Goal: Task Accomplishment & Management: Use online tool/utility

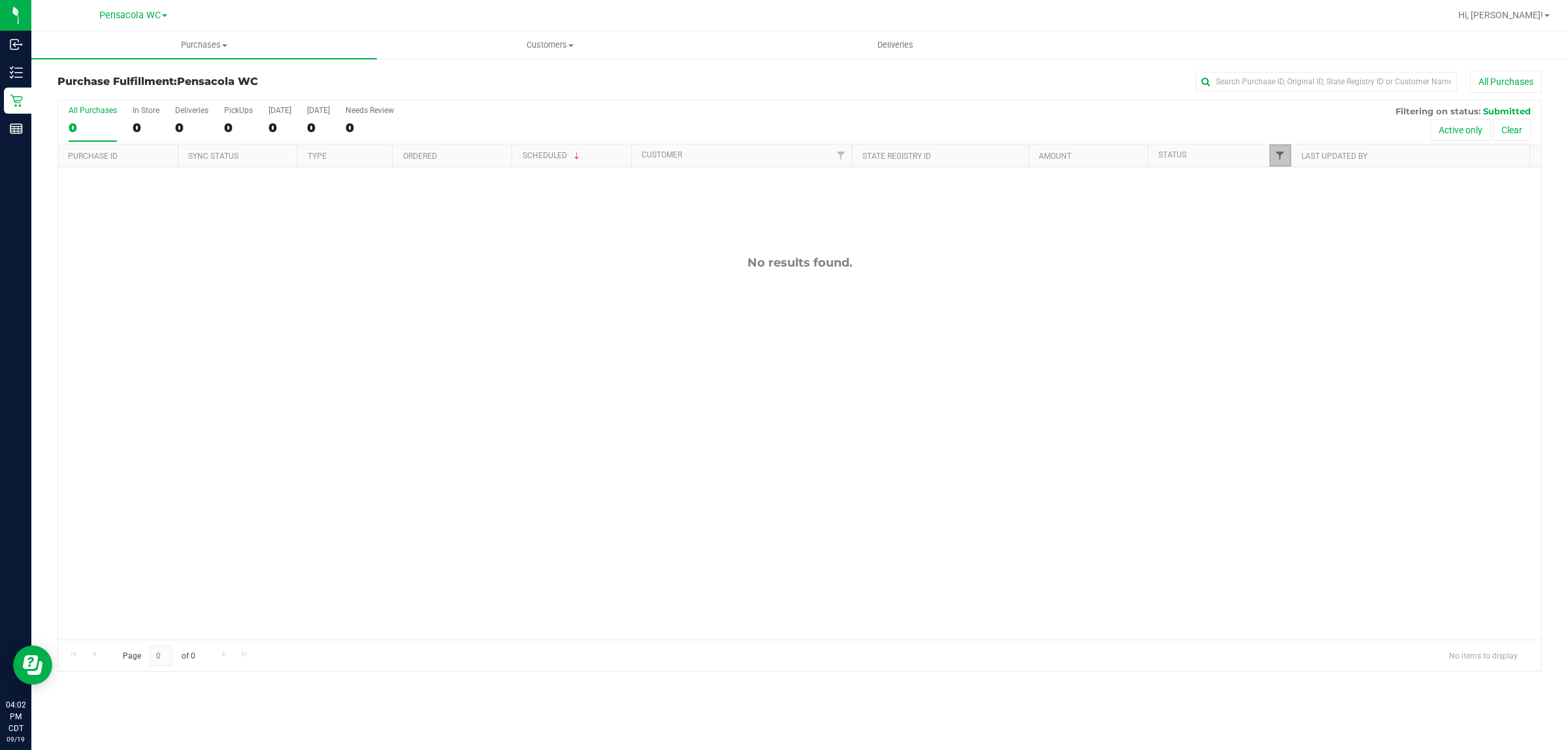
click at [1276, 156] on span "Filter" at bounding box center [1279, 155] width 10 height 10
click at [1288, 301] on input "Packed" at bounding box center [1285, 300] width 8 height 8
click at [1282, 392] on button "Filter" at bounding box center [1308, 385] width 63 height 29
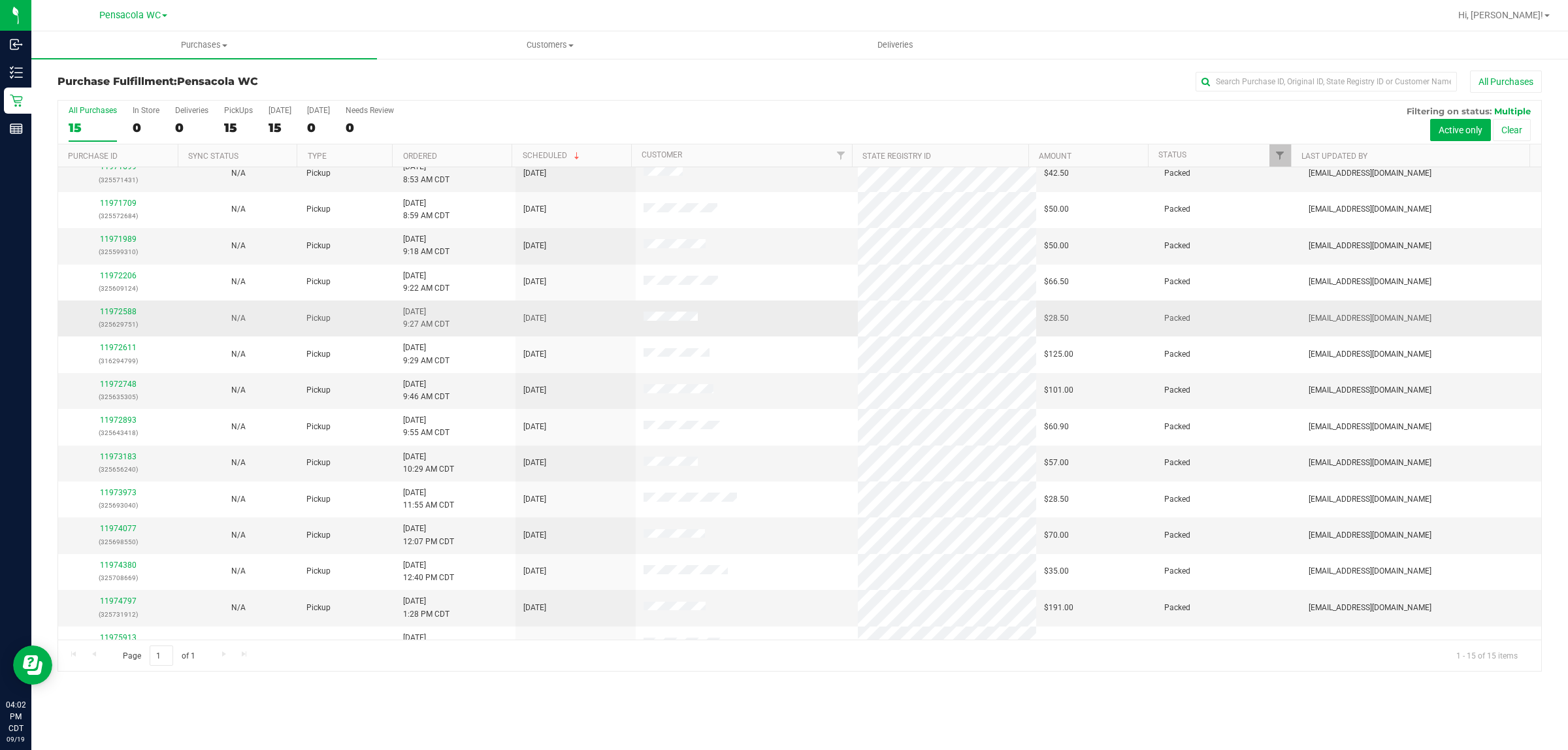
scroll to position [70, 0]
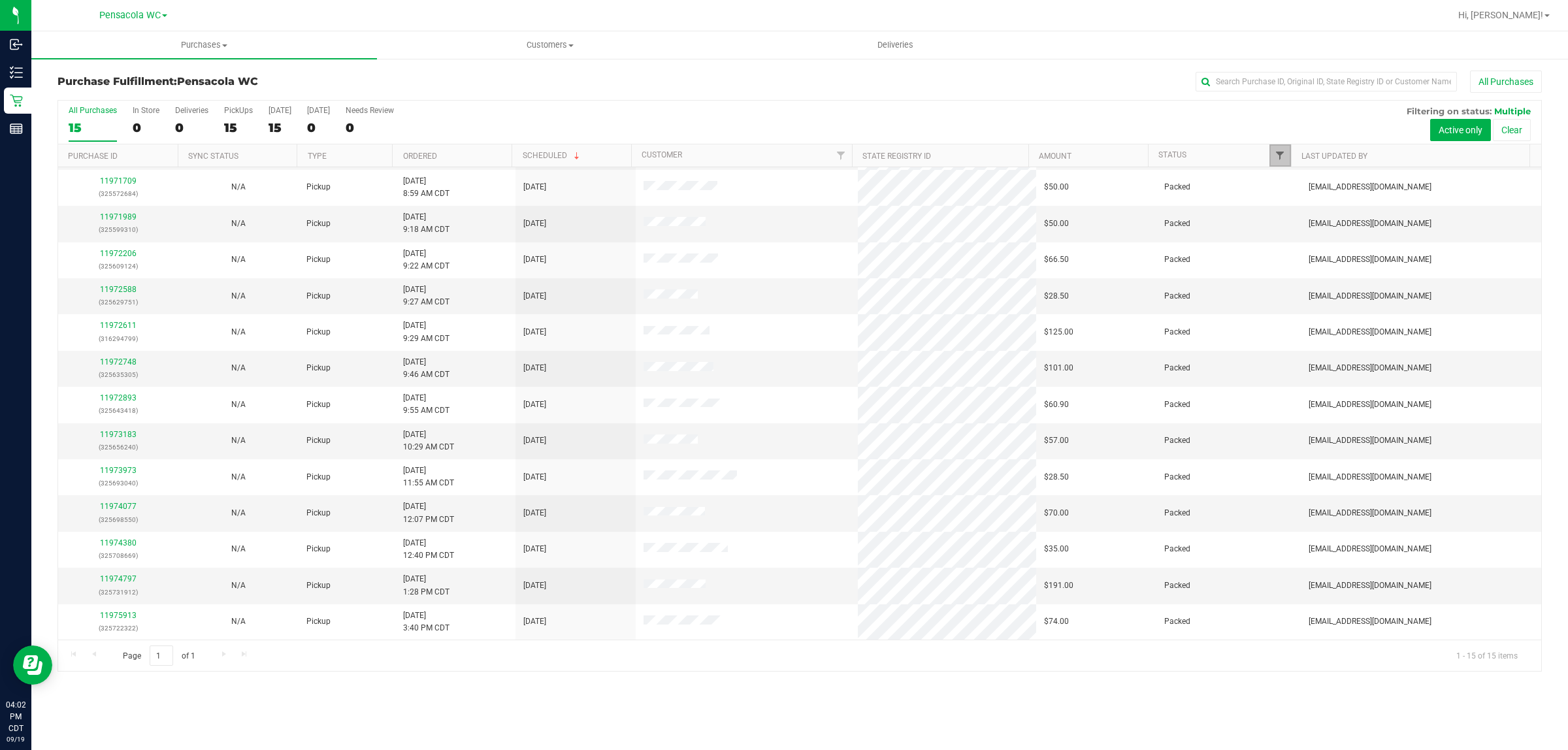
click at [1278, 151] on span "Filter" at bounding box center [1279, 155] width 10 height 10
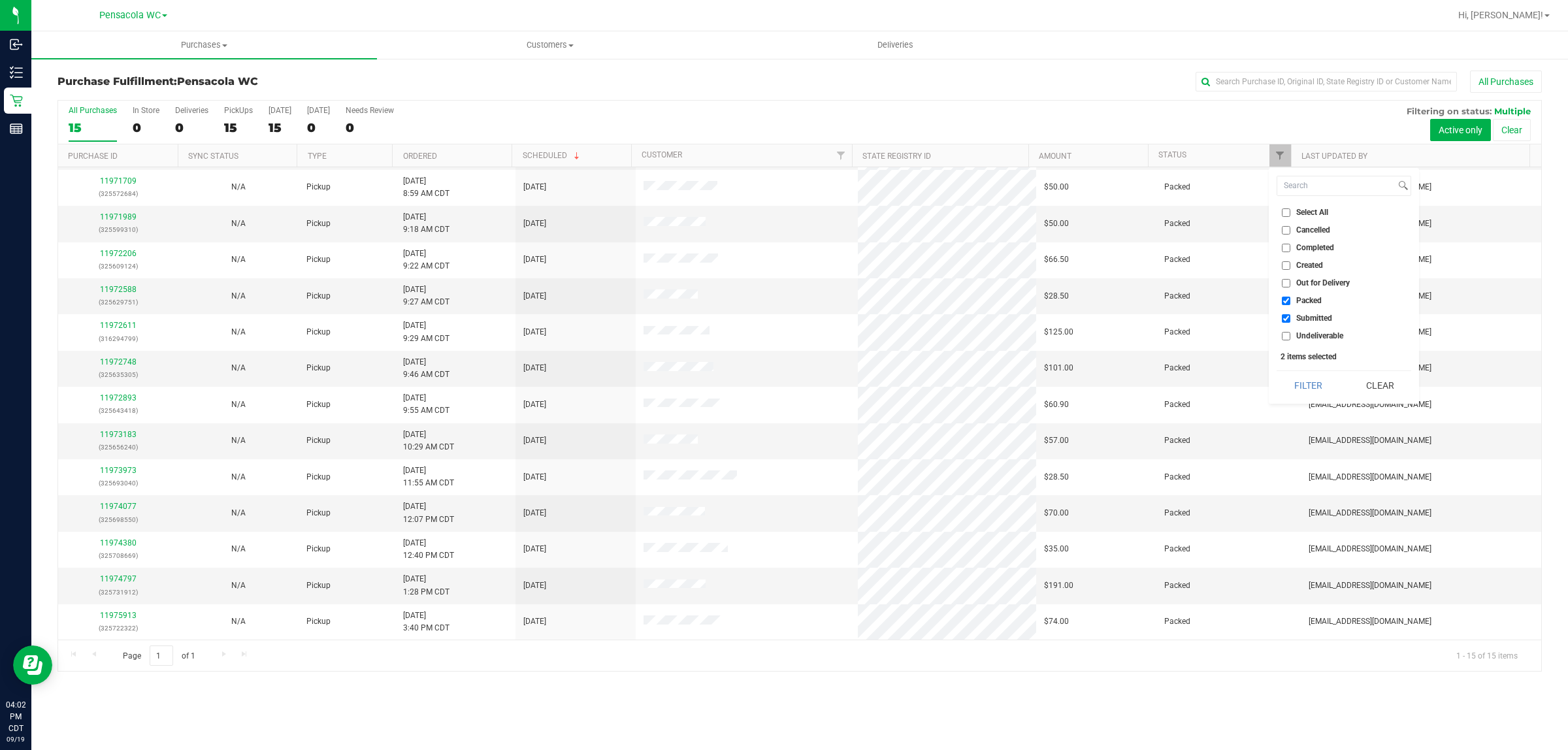
click at [1284, 304] on input "Packed" at bounding box center [1285, 300] width 8 height 8
checkbox input "false"
click at [1294, 390] on button "Filter" at bounding box center [1308, 385] width 63 height 29
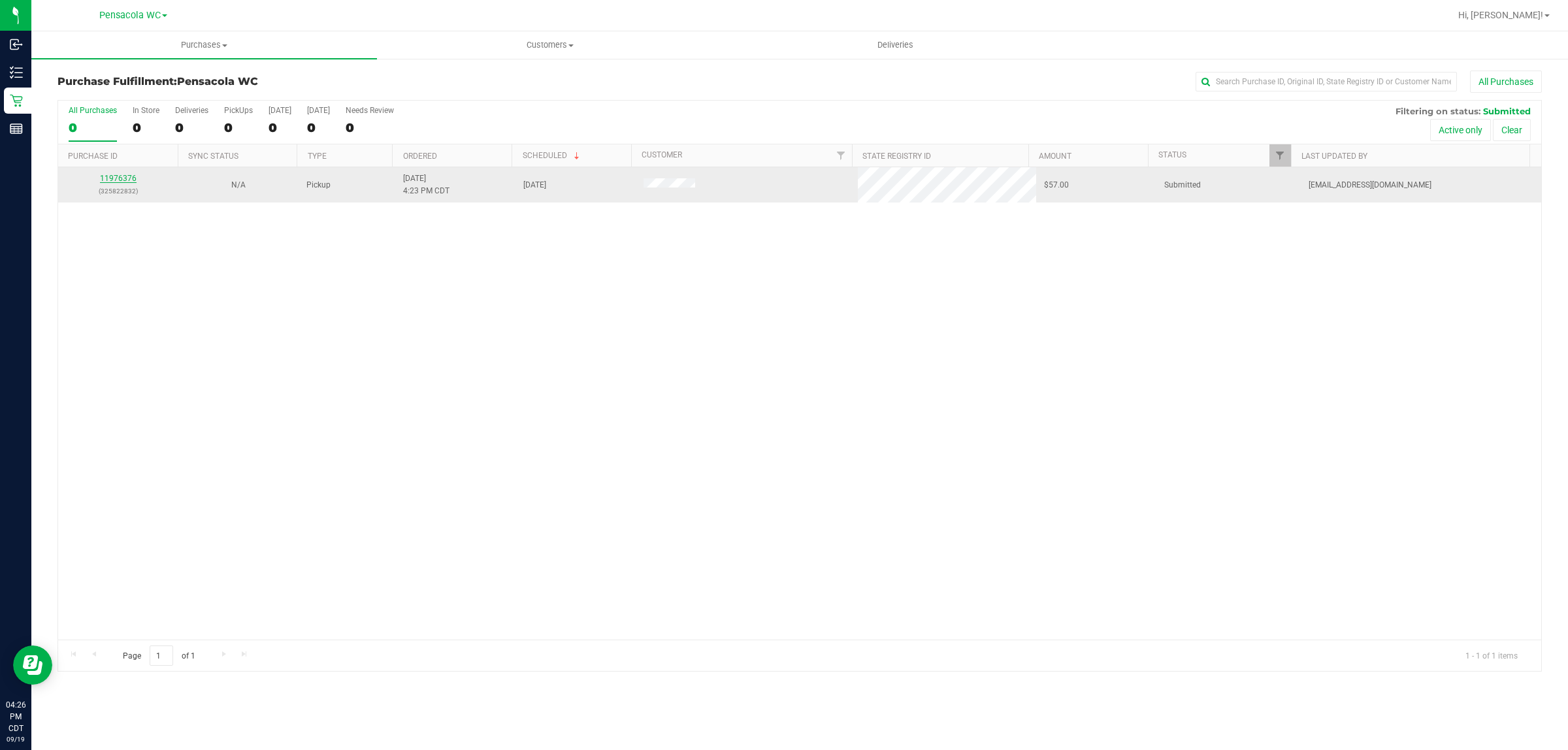
click at [110, 177] on link "11976376" at bounding box center [118, 178] width 36 height 9
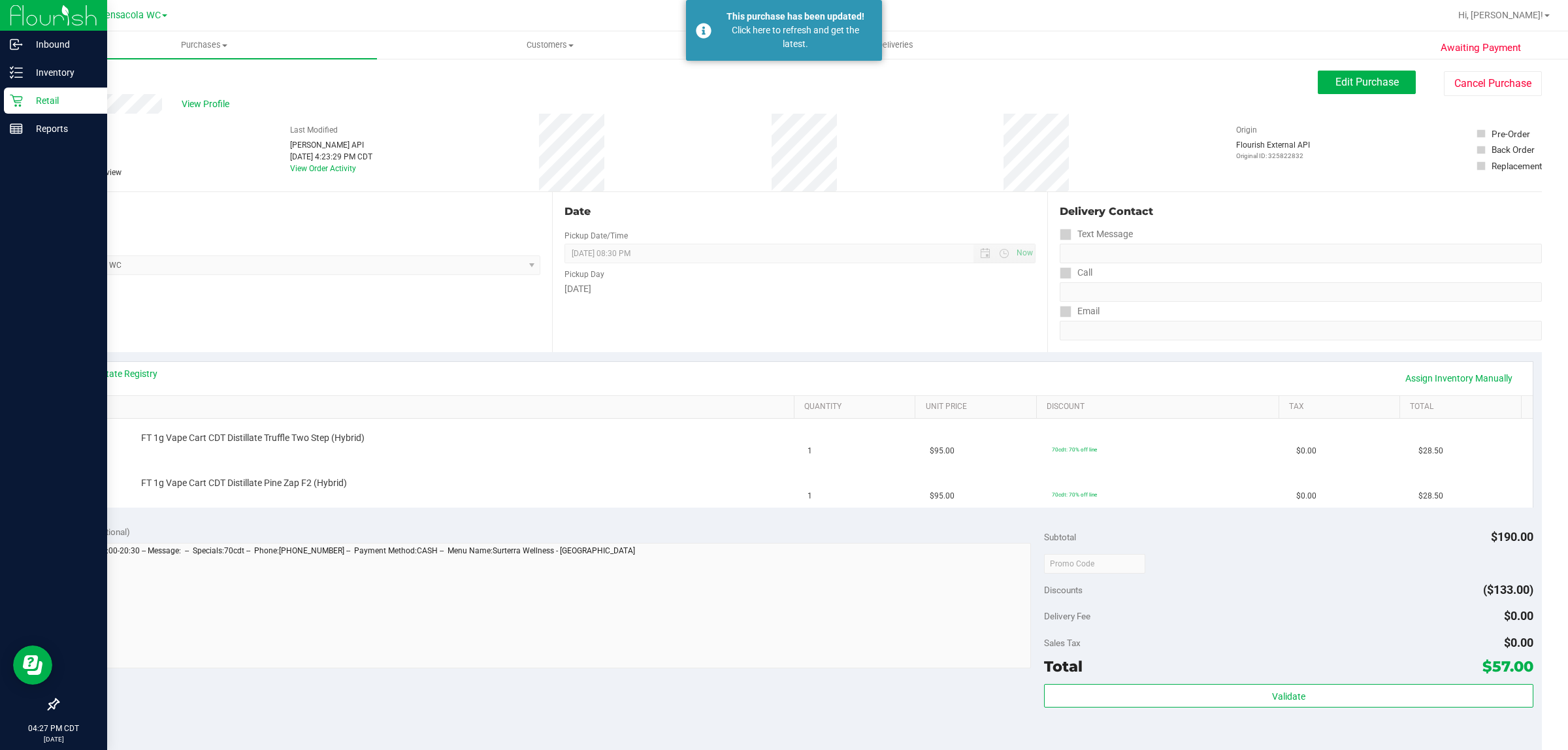
click at [20, 105] on icon at bounding box center [16, 101] width 13 height 13
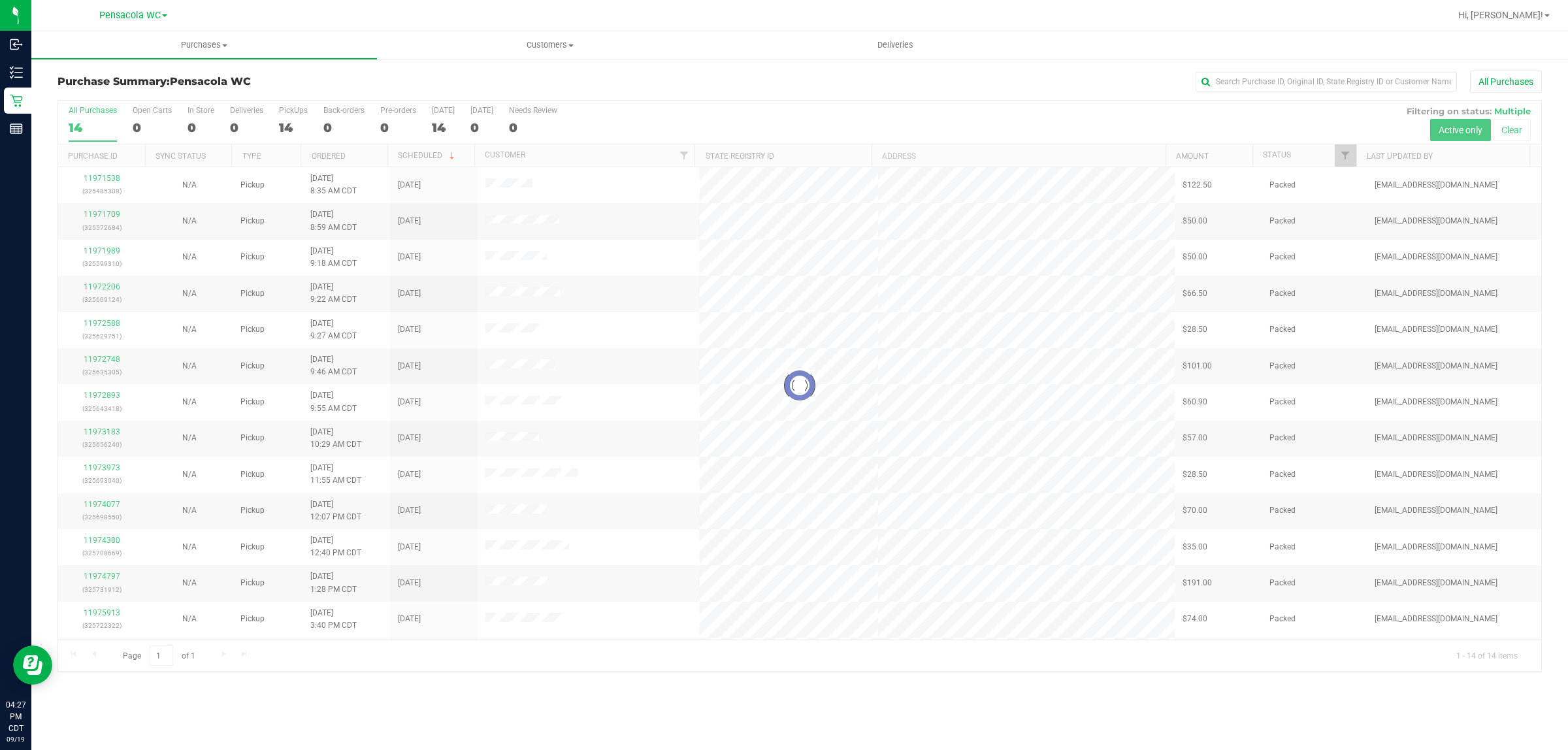
click at [1342, 158] on div at bounding box center [799, 385] width 1482 height 570
click at [1344, 157] on span "Filter" at bounding box center [1344, 155] width 10 height 10
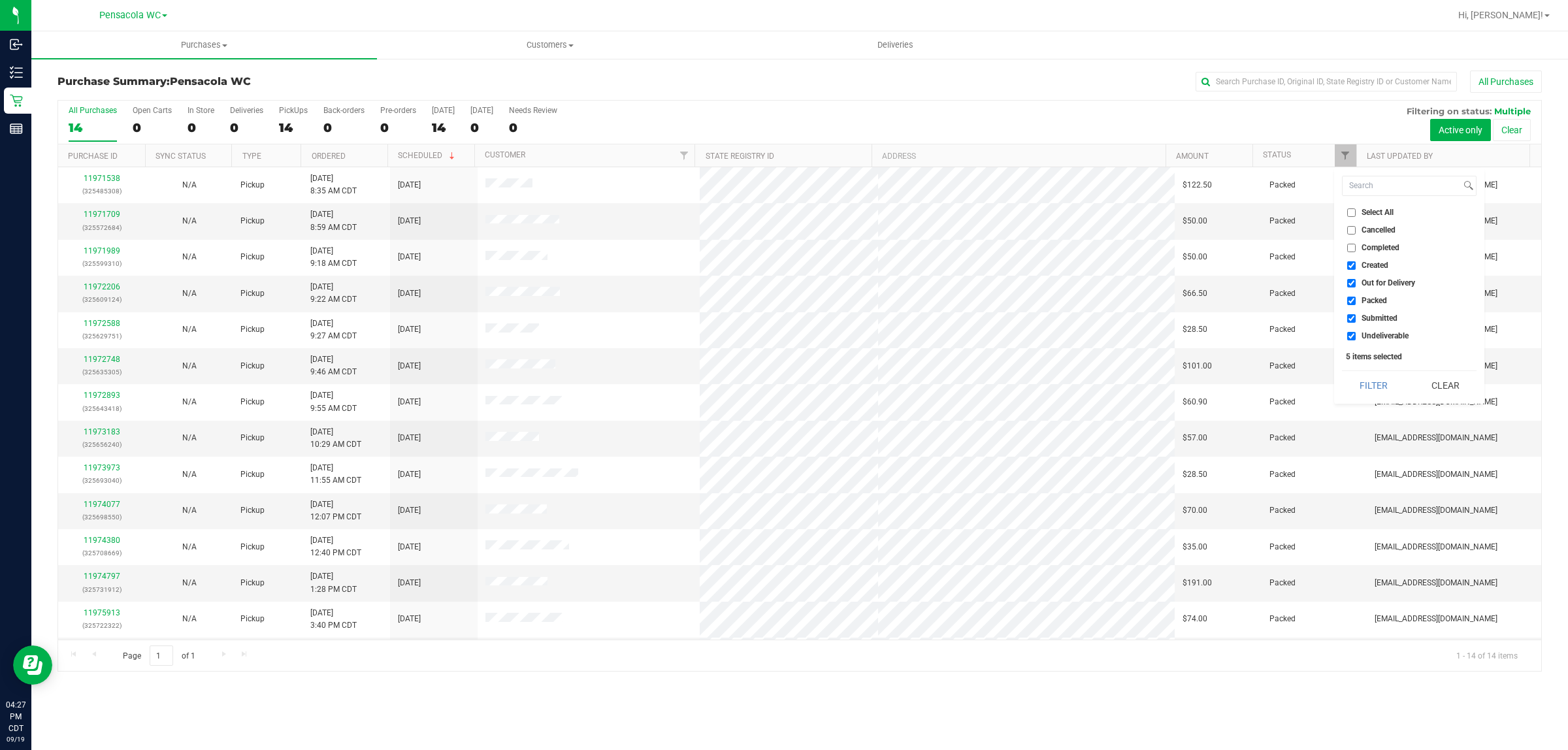
click at [1382, 212] on span "Select All" at bounding box center [1377, 212] width 32 height 8
click at [1356, 212] on input "Select All" at bounding box center [1350, 212] width 8 height 8
checkbox input "true"
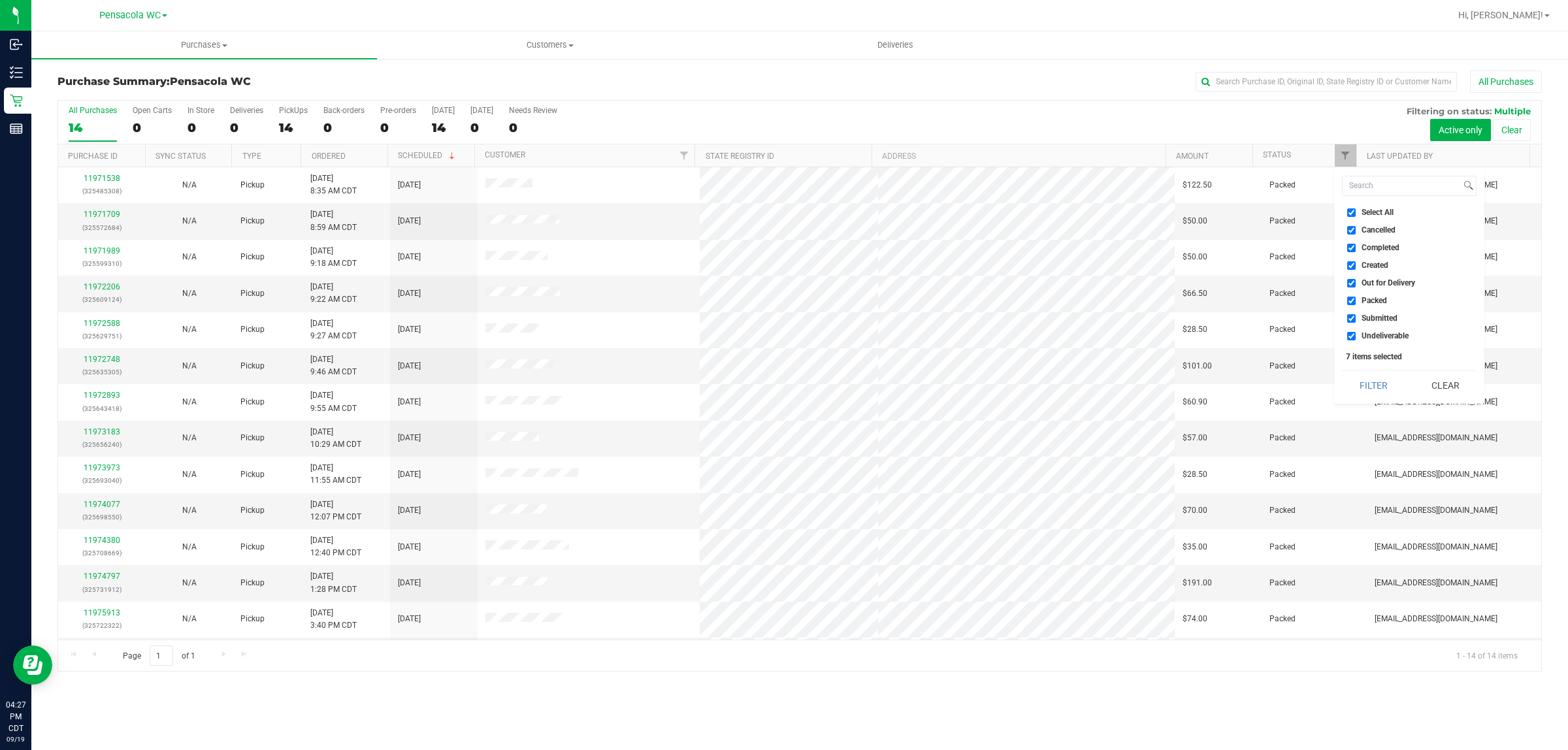
click at [1381, 212] on span "Select All" at bounding box center [1377, 212] width 32 height 8
click at [1356, 212] on input "Select All" at bounding box center [1350, 212] width 8 height 8
checkbox input "false"
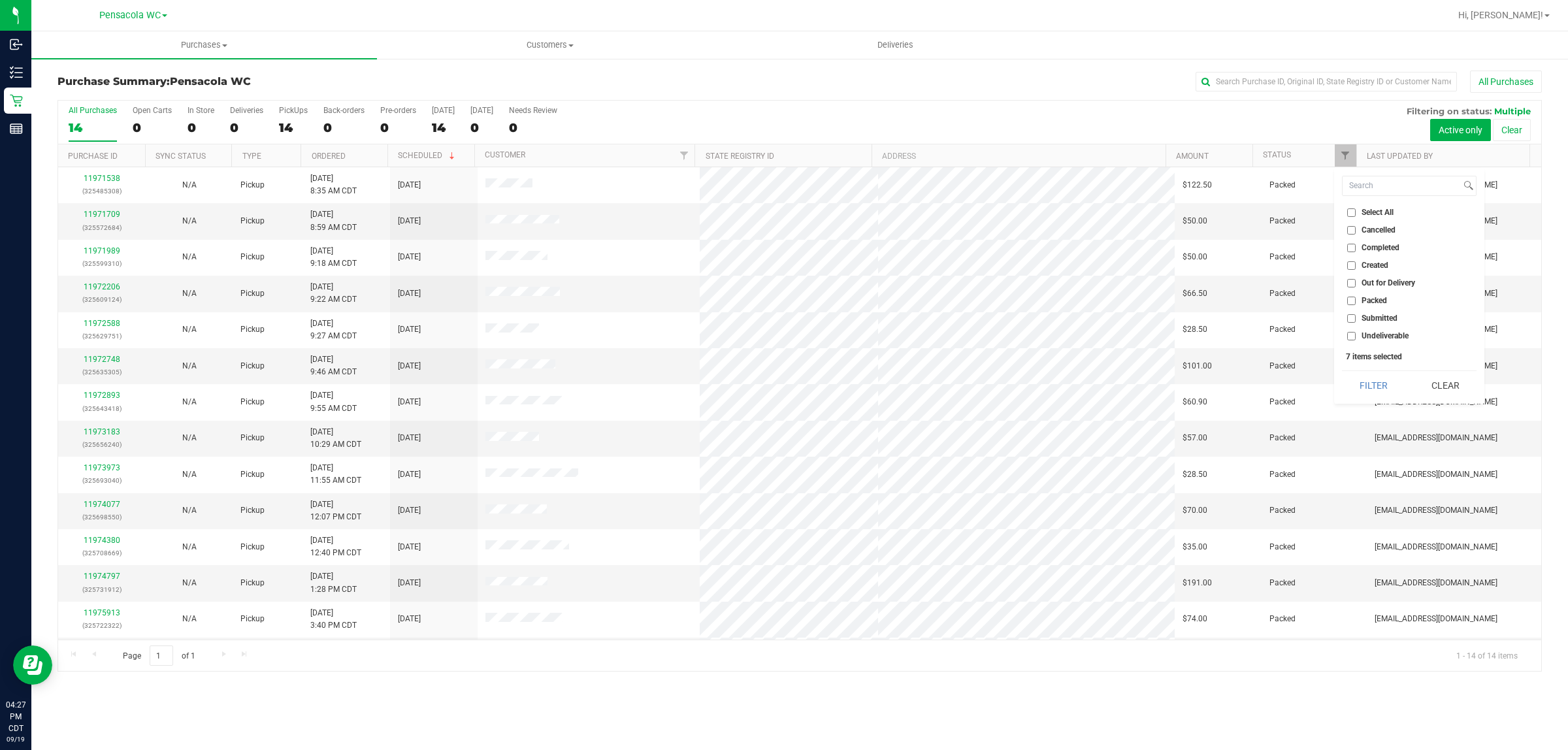
checkbox input "false"
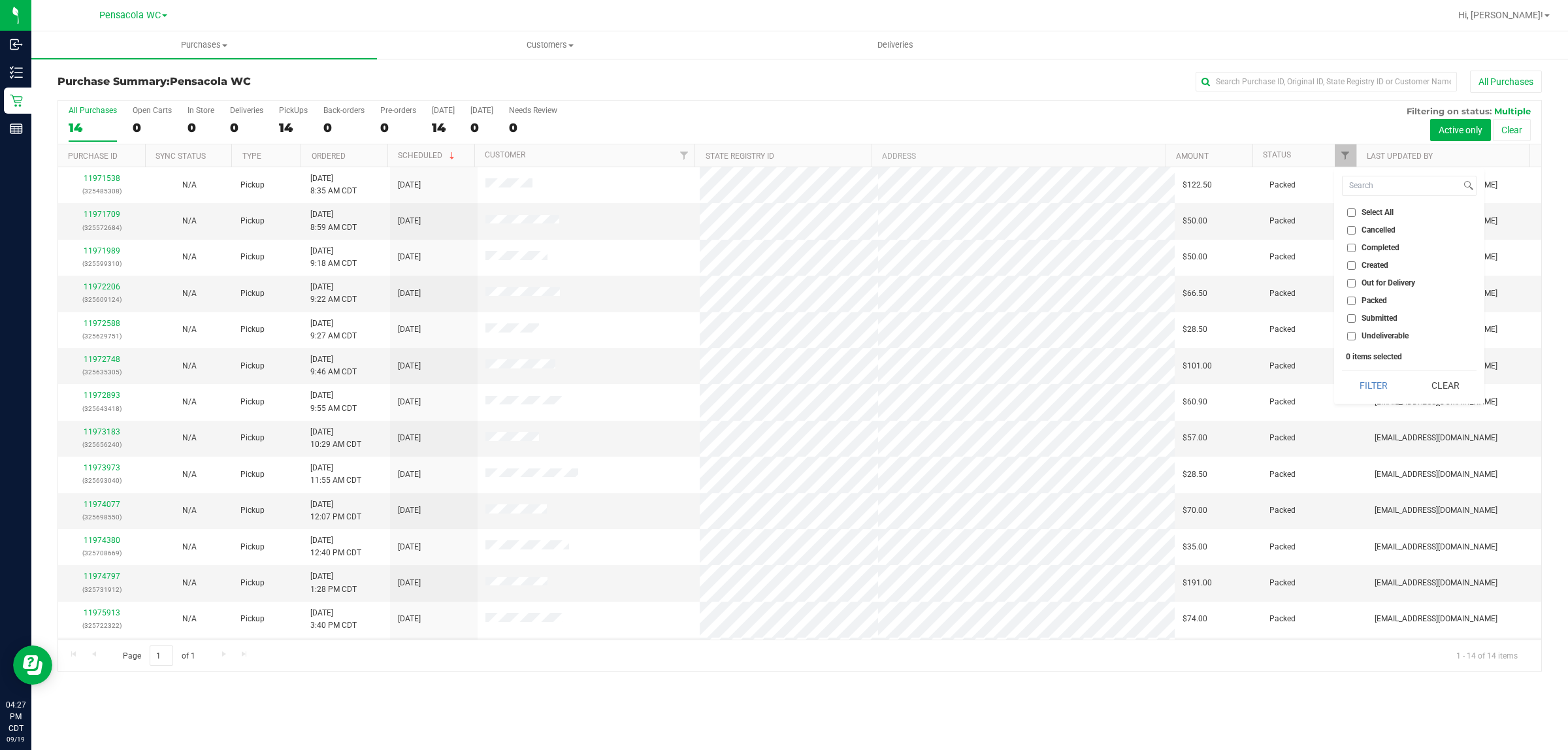
click at [1379, 322] on span "Submitted" at bounding box center [1379, 318] width 36 height 8
click at [1356, 322] on input "Submitted" at bounding box center [1350, 318] width 8 height 8
checkbox input "true"
click at [1379, 400] on div "Select All Cancelled Completed Created Out for Delivery Packed Submitted Undeli…" at bounding box center [1409, 285] width 150 height 236
click at [1362, 375] on button "Filter" at bounding box center [1372, 385] width 63 height 29
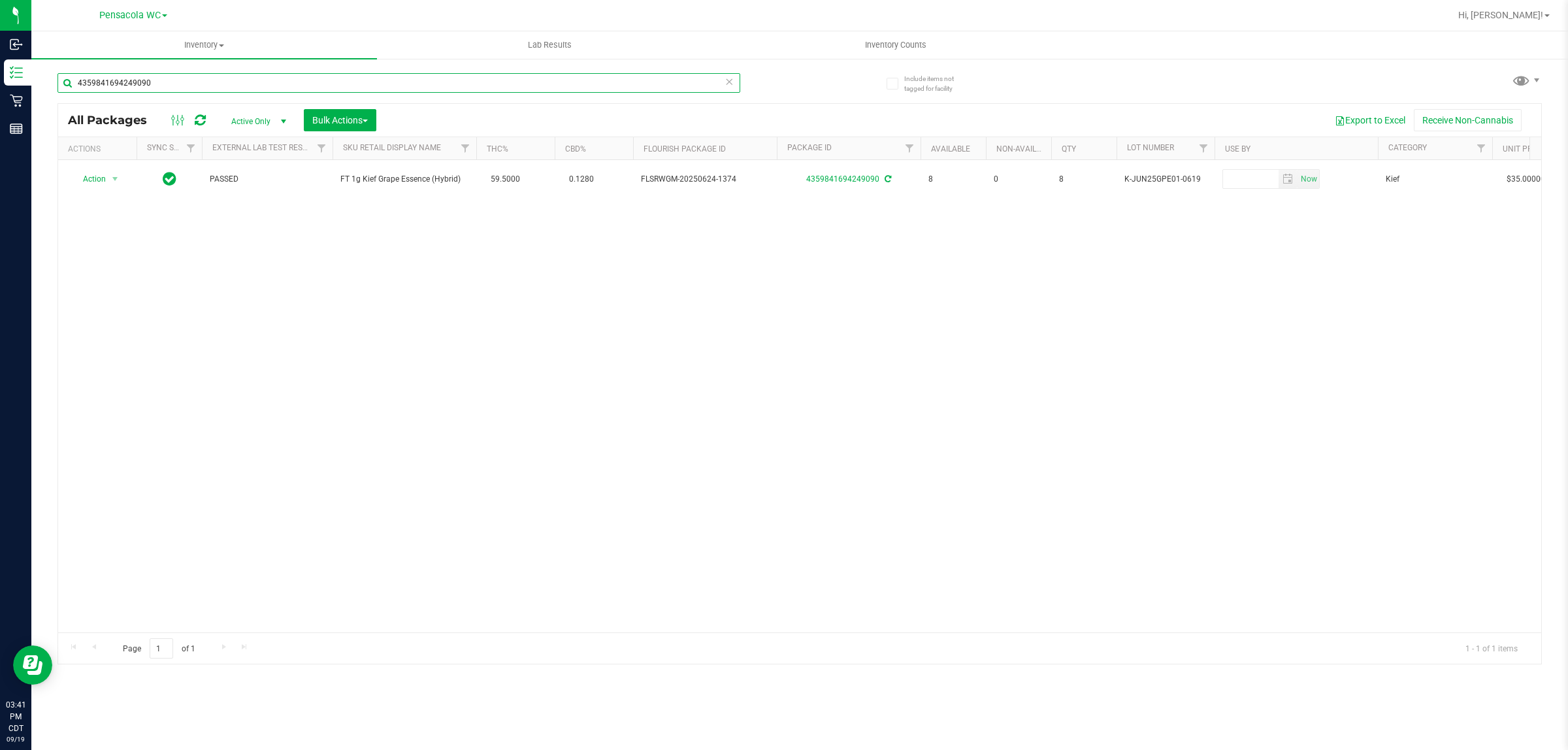
click at [279, 73] on input "4359841694249090" at bounding box center [399, 83] width 683 height 20
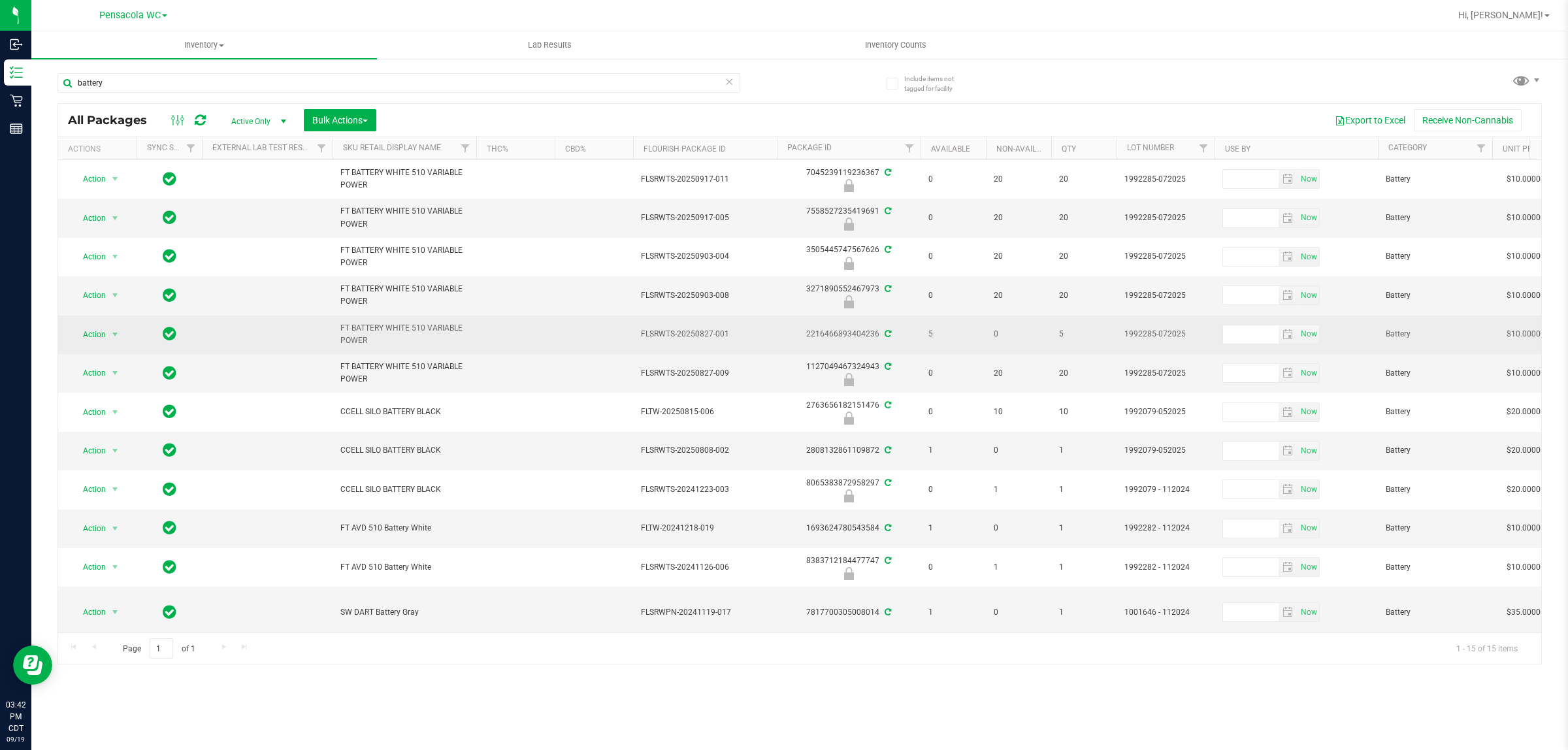
click at [588, 329] on td at bounding box center [594, 334] width 78 height 38
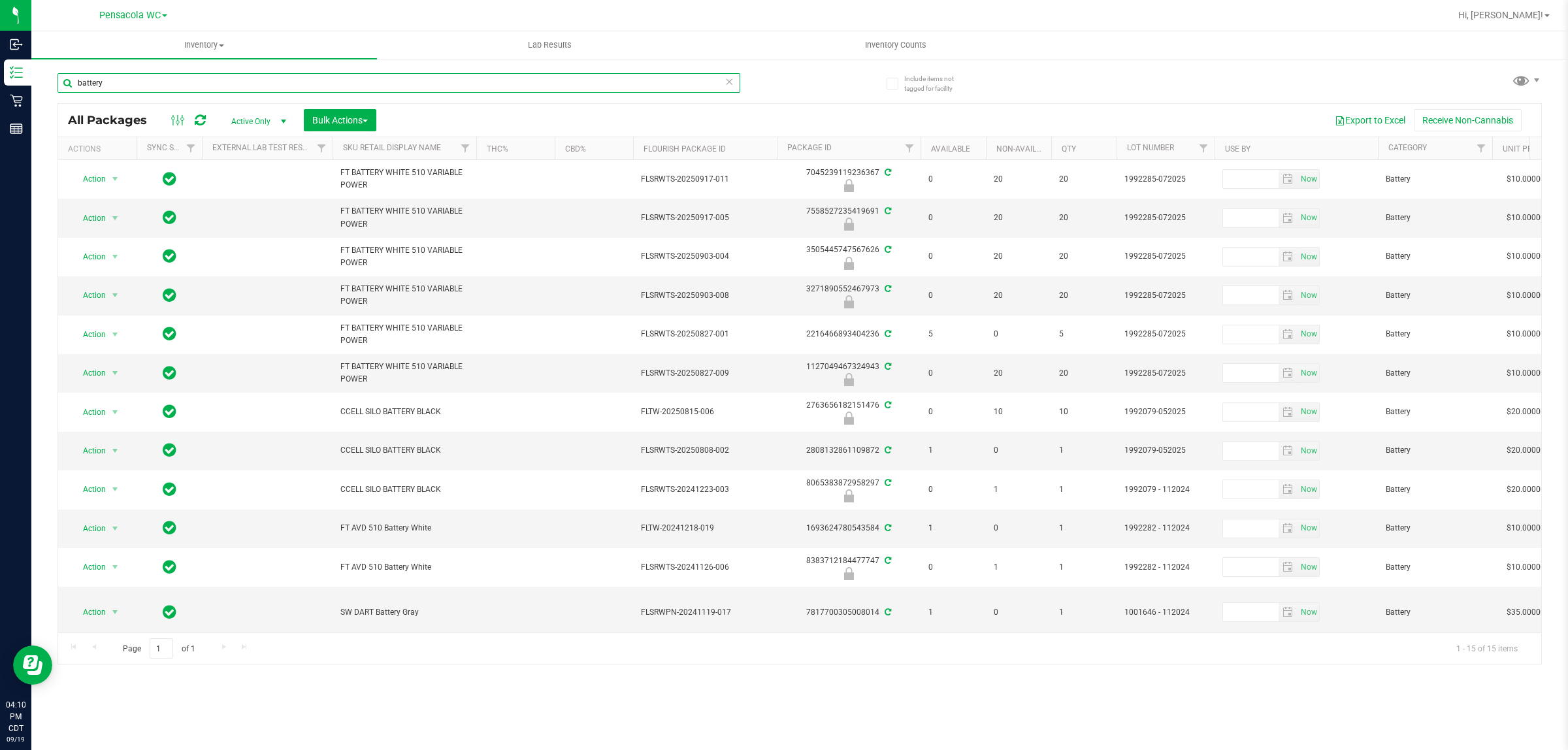
click at [148, 73] on input "battery" at bounding box center [399, 83] width 683 height 20
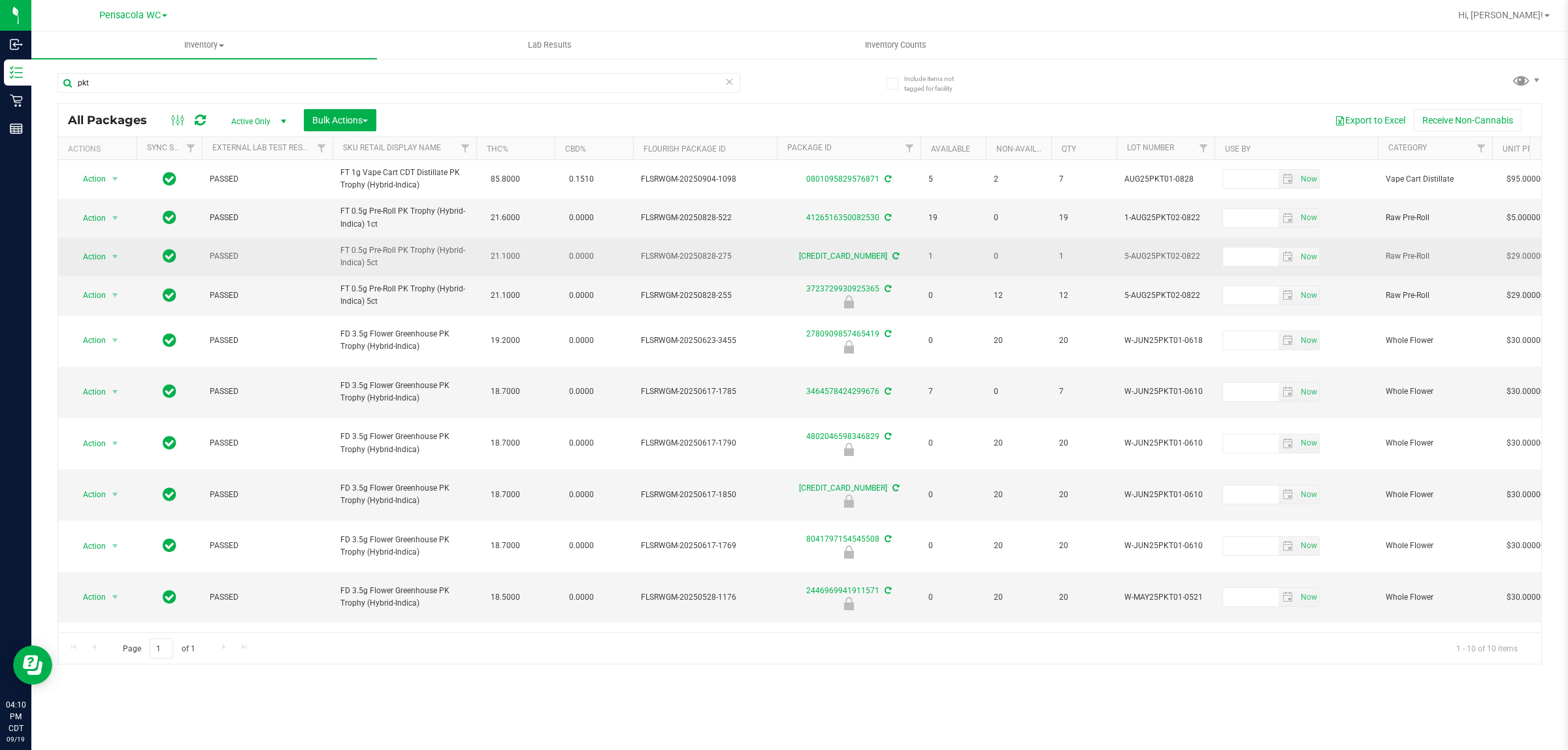
drag, startPoint x: 373, startPoint y: 265, endPoint x: 390, endPoint y: 265, distance: 17.0
click at [390, 265] on span "FT 0.5g Pre-Roll PK Trophy (Hybrid-Indica) 5ct" at bounding box center [404, 256] width 128 height 25
click at [374, 259] on span "FT 0.5g Pre-Roll PK Trophy (Hybrid-Indica) 5ct" at bounding box center [404, 256] width 128 height 25
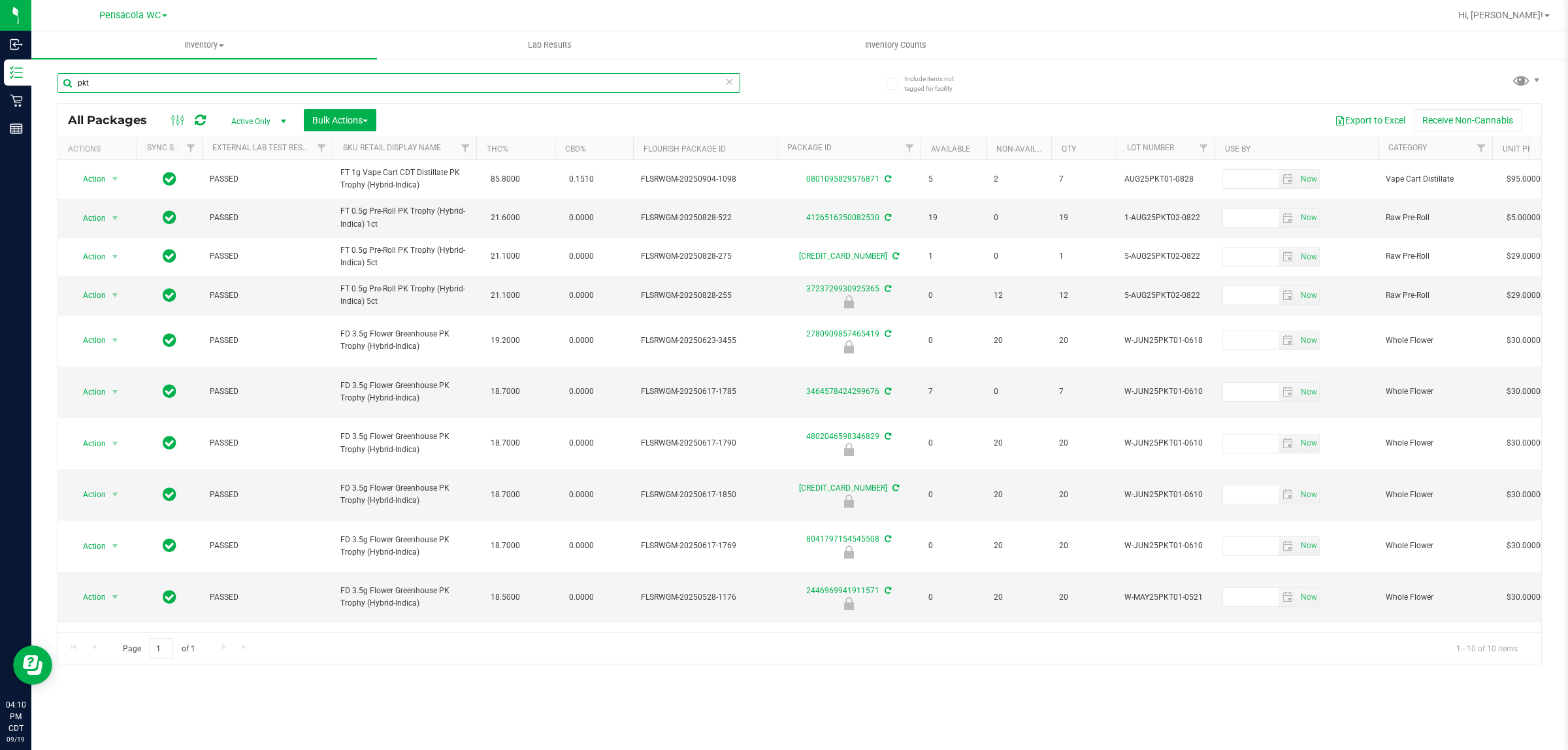
click at [179, 78] on input "pkt" at bounding box center [399, 83] width 683 height 20
type input "3723729930925365"
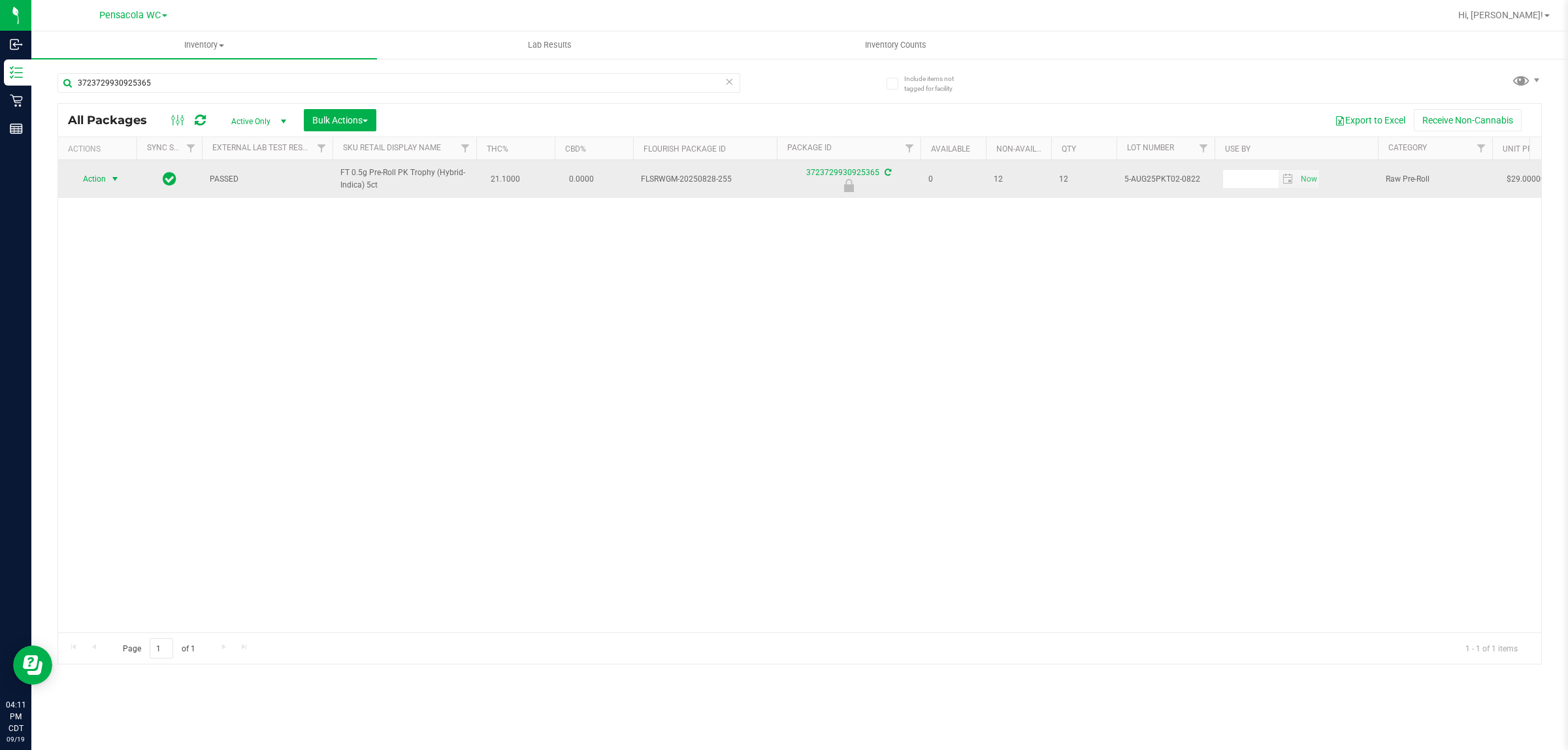
click at [121, 168] on td "Action Action Edit attributes Global inventory Locate package Package audit log…" at bounding box center [97, 179] width 78 height 38
click at [107, 177] on span "select" at bounding box center [116, 179] width 16 height 18
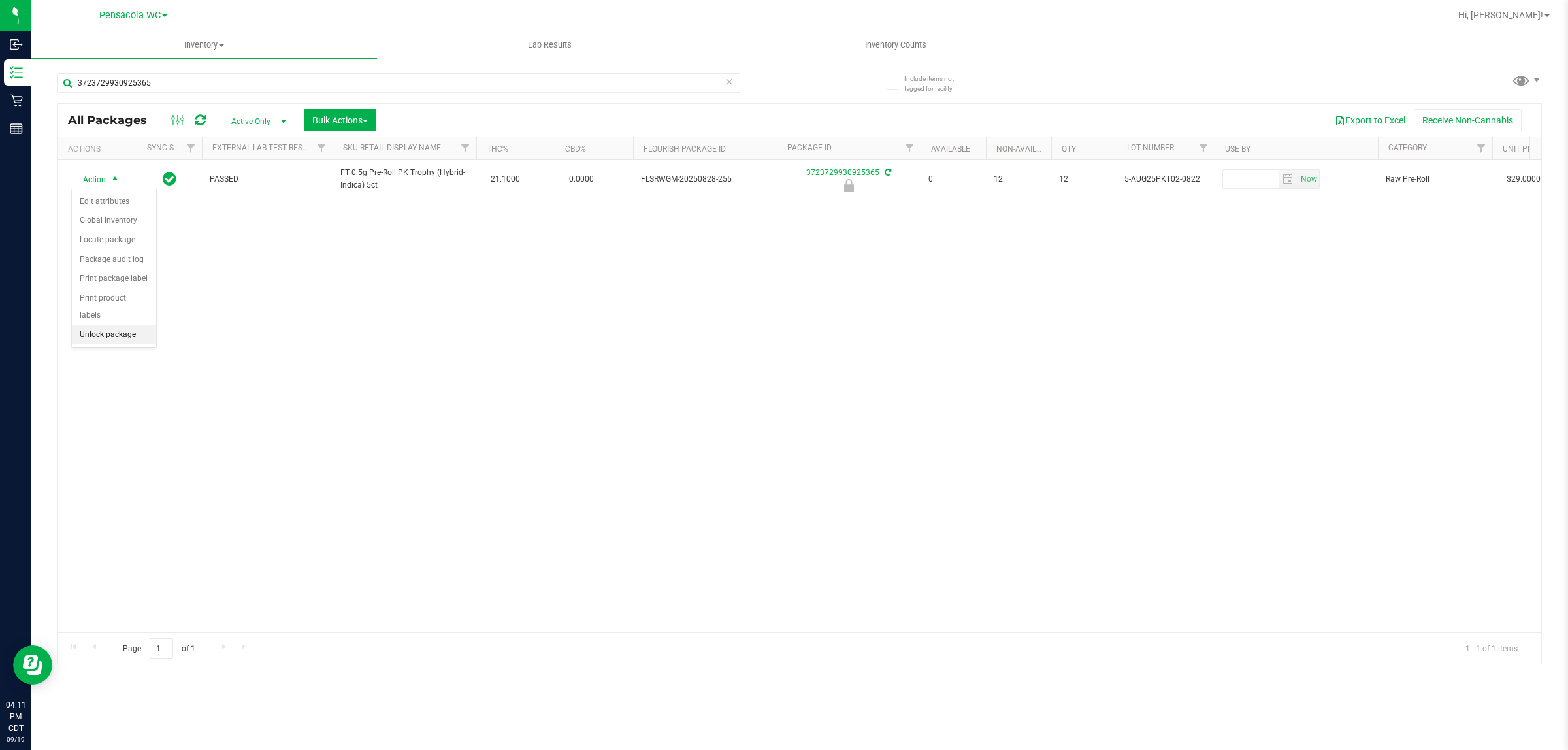
click at [111, 325] on li "Unlock package" at bounding box center [114, 335] width 85 height 20
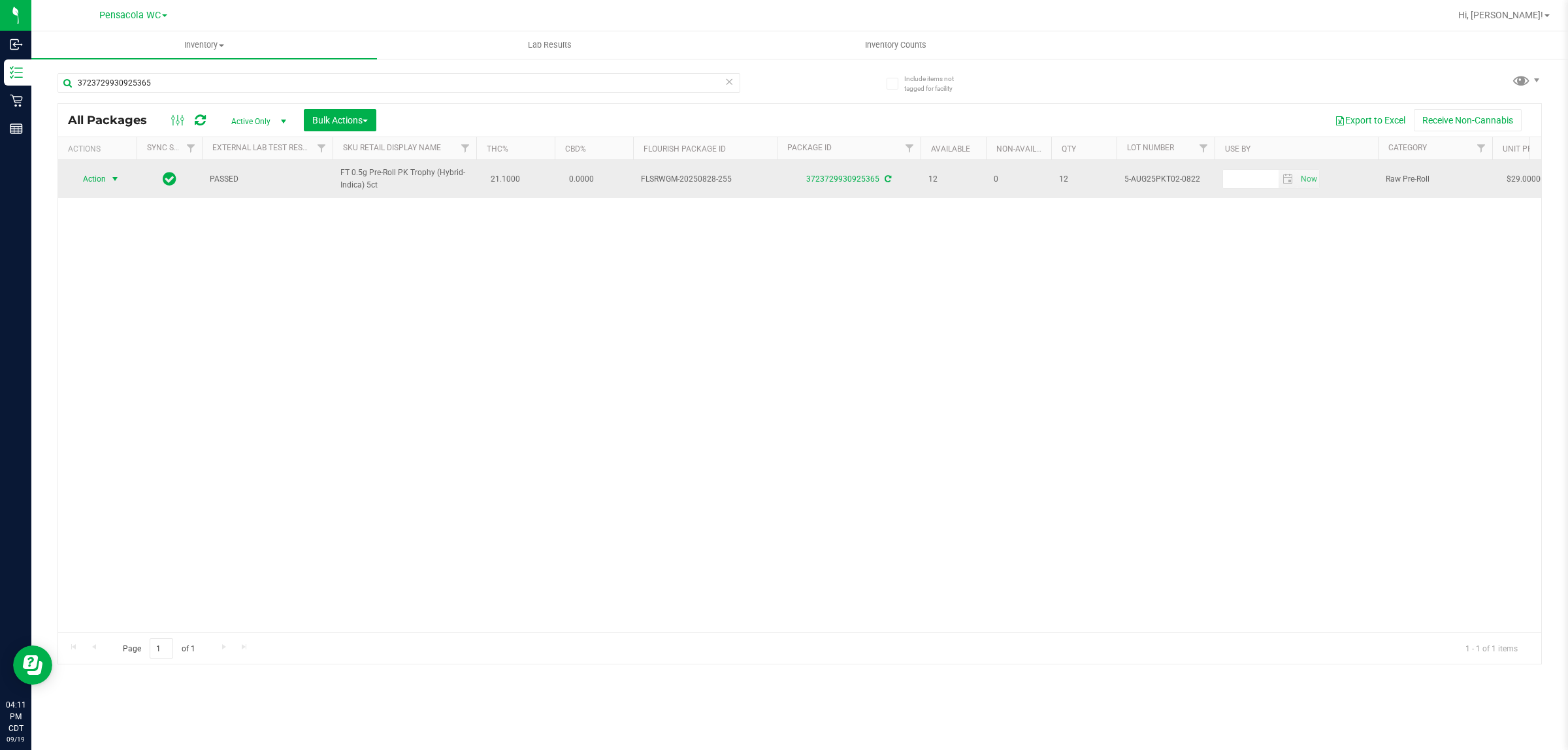
click at [110, 173] on span "select" at bounding box center [116, 179] width 16 height 18
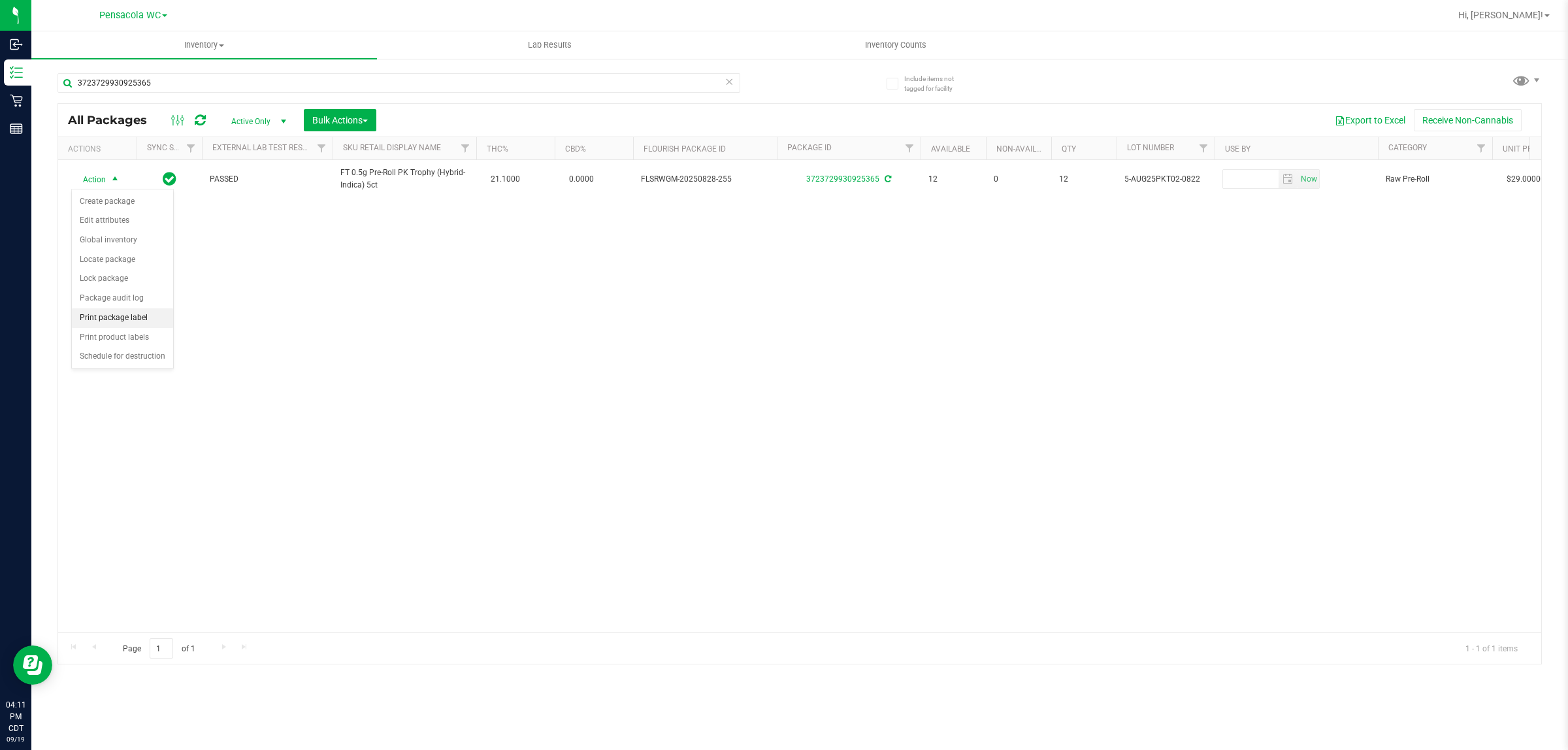
click at [98, 324] on li "Print package label" at bounding box center [122, 319] width 101 height 20
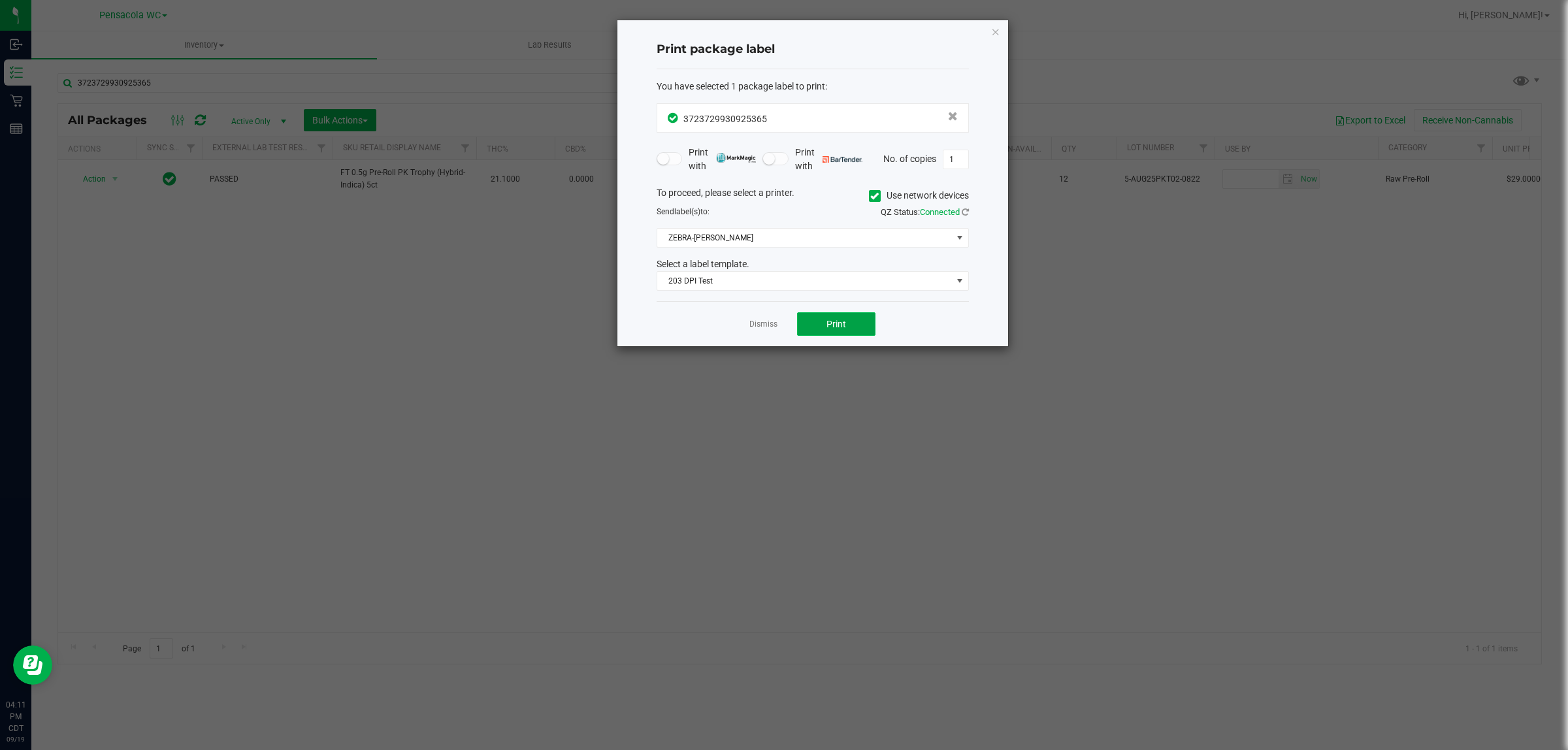
click at [819, 320] on button "Print" at bounding box center [836, 324] width 78 height 24
click at [766, 325] on link "Dismiss" at bounding box center [763, 324] width 28 height 11
